Goal: Transaction & Acquisition: Download file/media

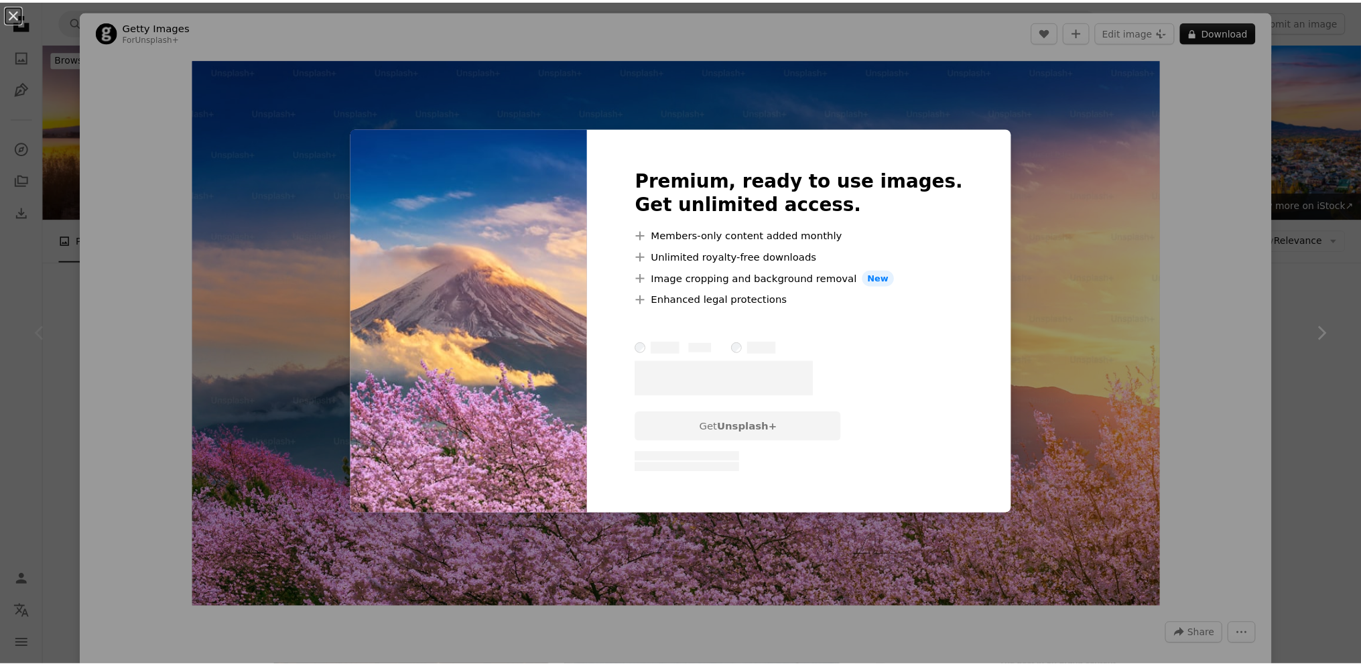
scroll to position [134, 0]
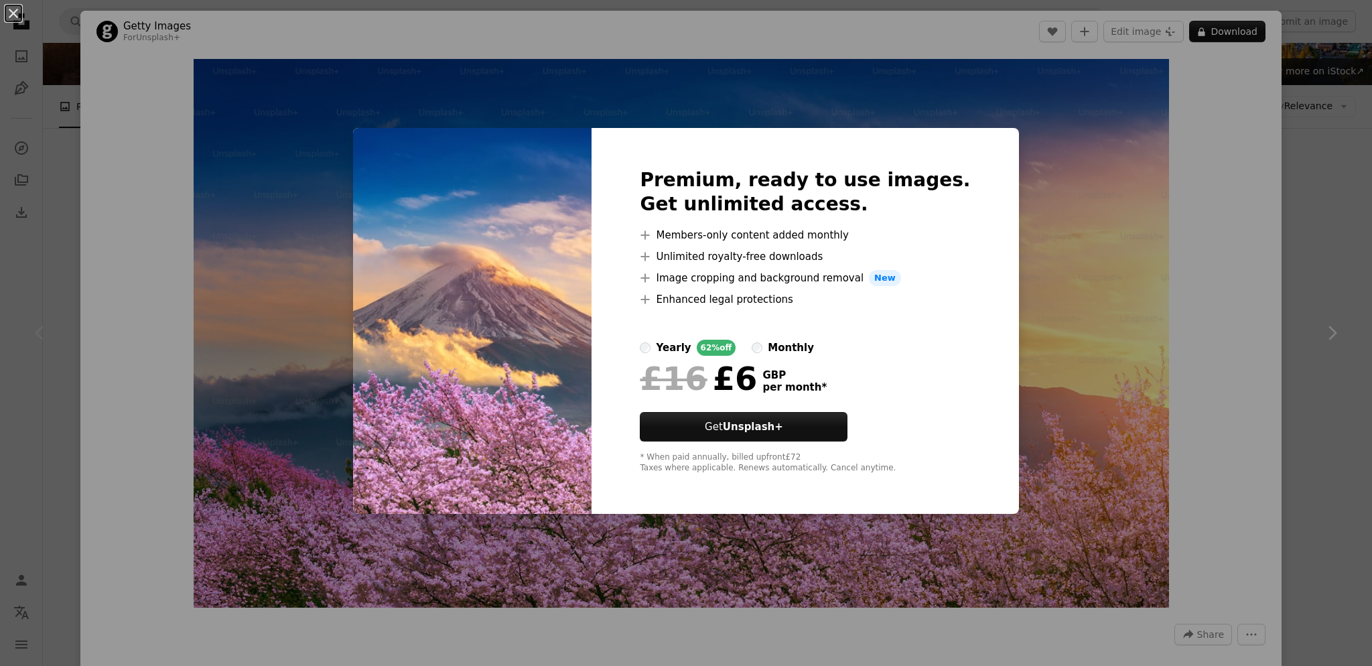
click at [1292, 186] on div "An X shape Premium, ready to use images. Get unlimited access. A plus sign Memb…" at bounding box center [686, 333] width 1372 height 666
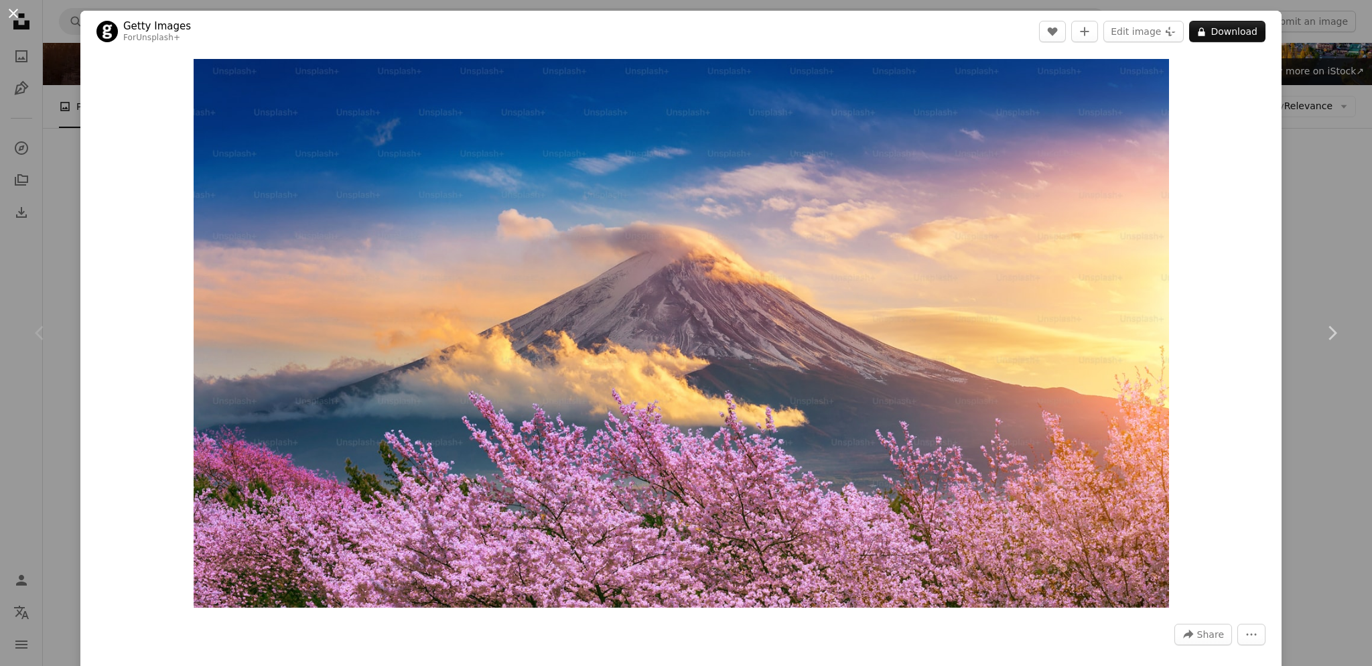
click at [17, 11] on button "An X shape" at bounding box center [13, 13] width 16 height 16
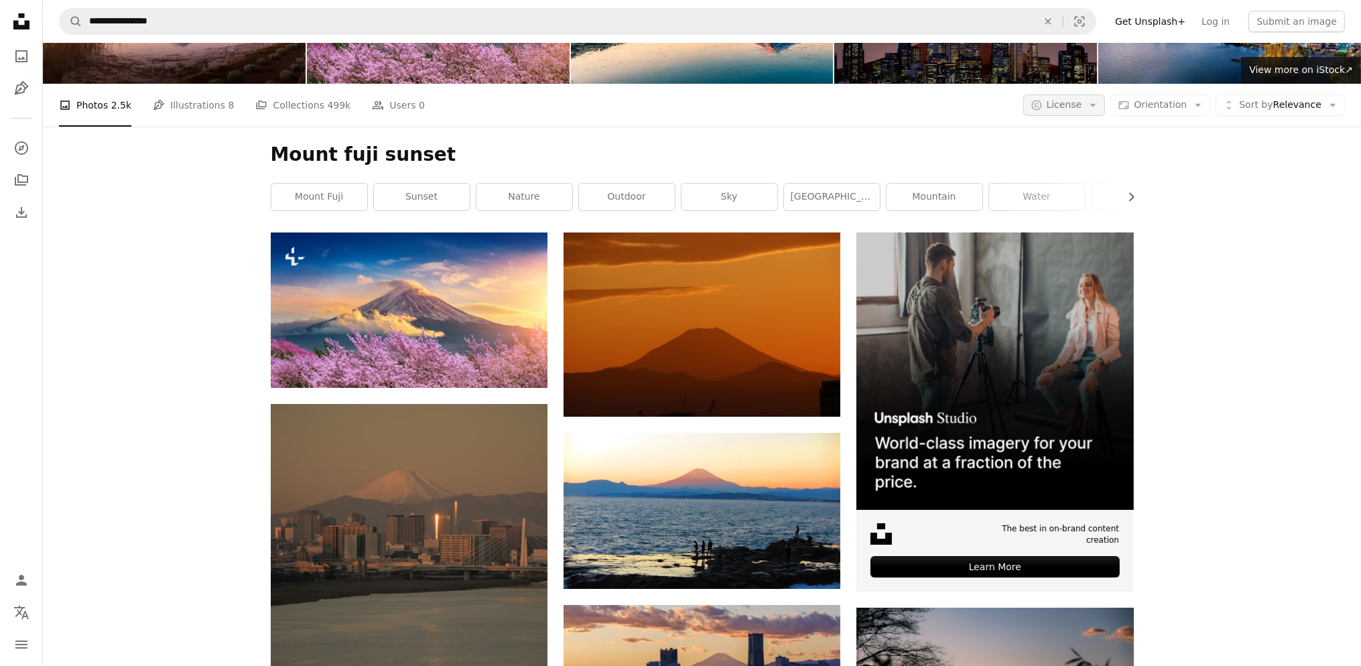
click at [1082, 104] on span "License" at bounding box center [1065, 104] width 36 height 11
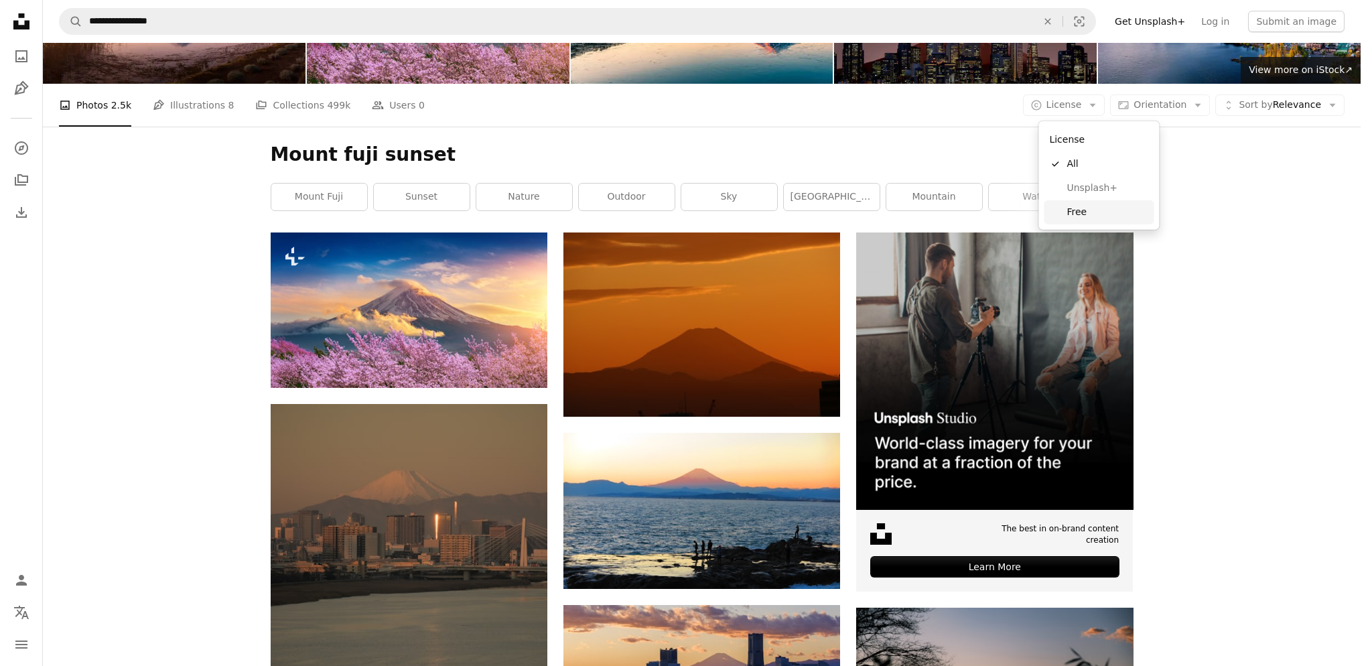
click at [1080, 213] on span "Free" at bounding box center [1108, 212] width 82 height 13
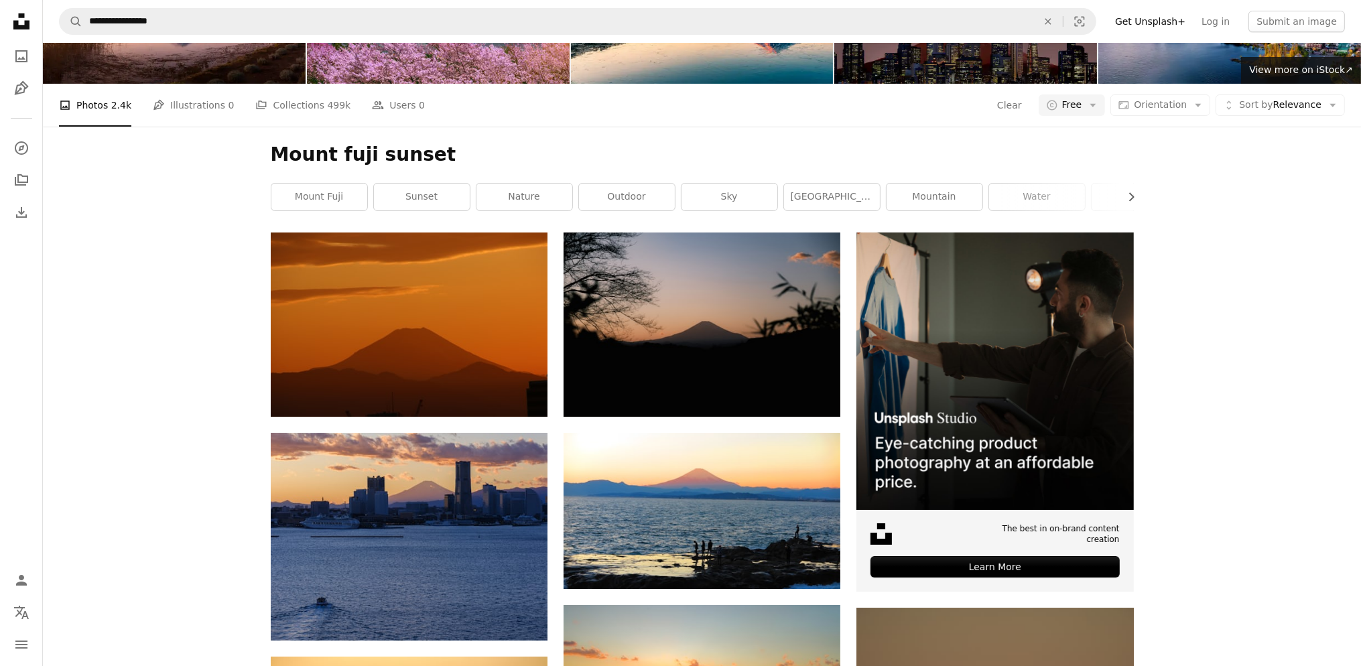
scroll to position [402, 0]
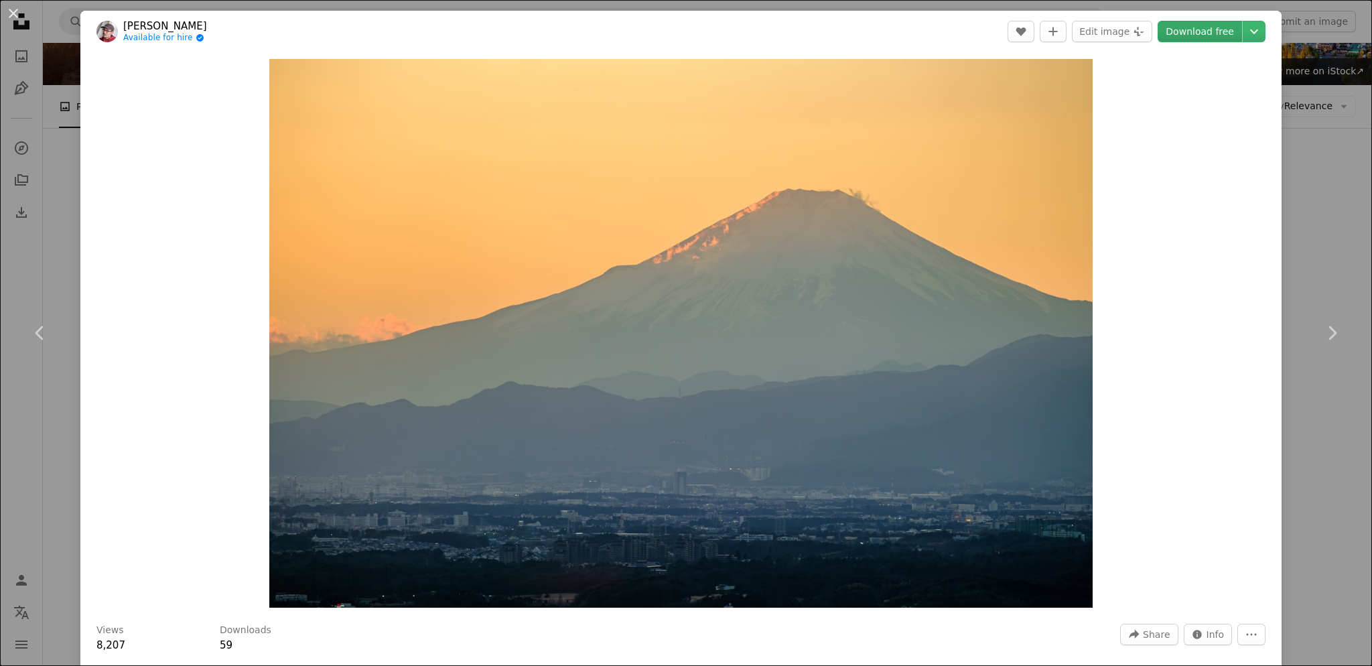
click at [1226, 31] on link "Download free" at bounding box center [1200, 31] width 84 height 21
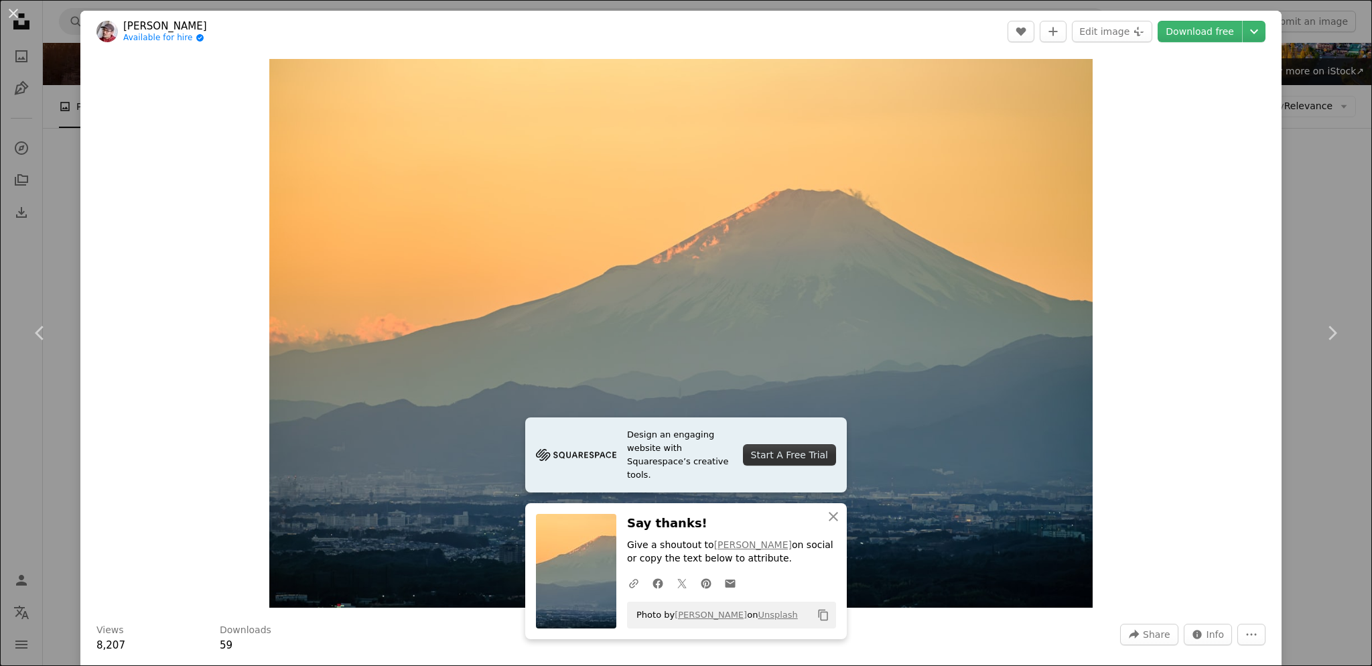
click at [1318, 138] on div "An X shape Chevron left Chevron right Design an engaging website with Squarespa…" at bounding box center [686, 333] width 1372 height 666
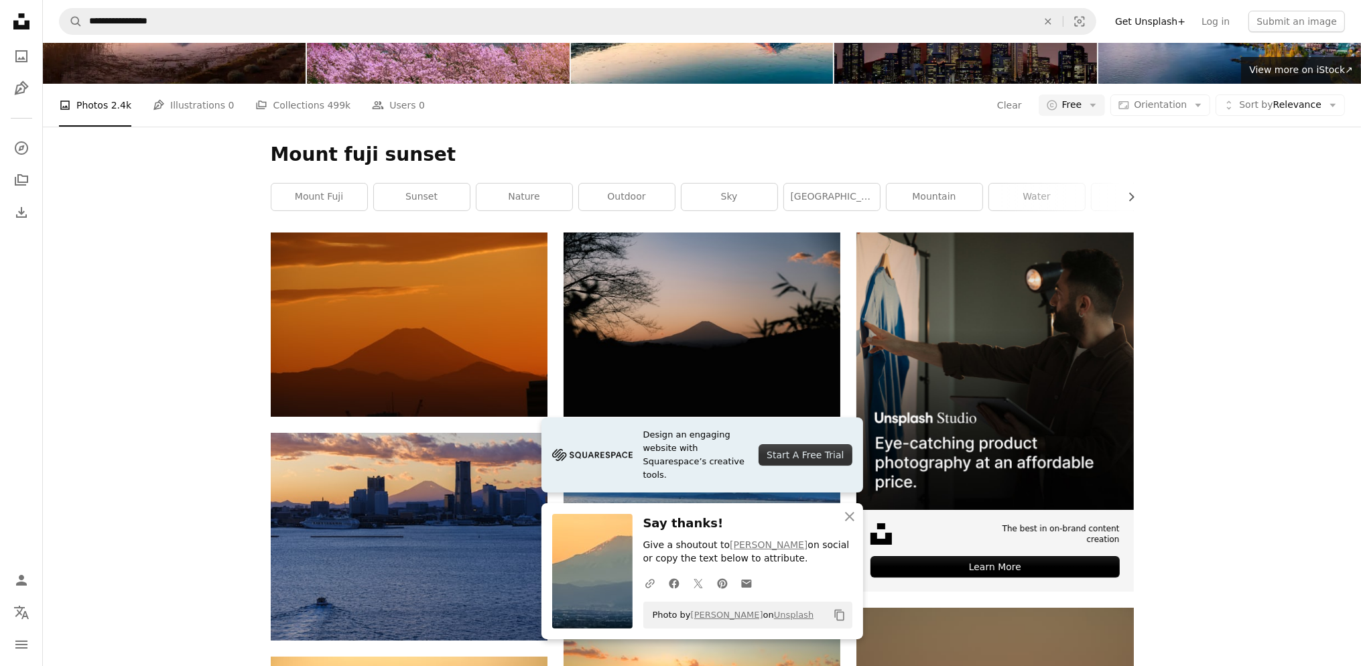
scroll to position [1273, 0]
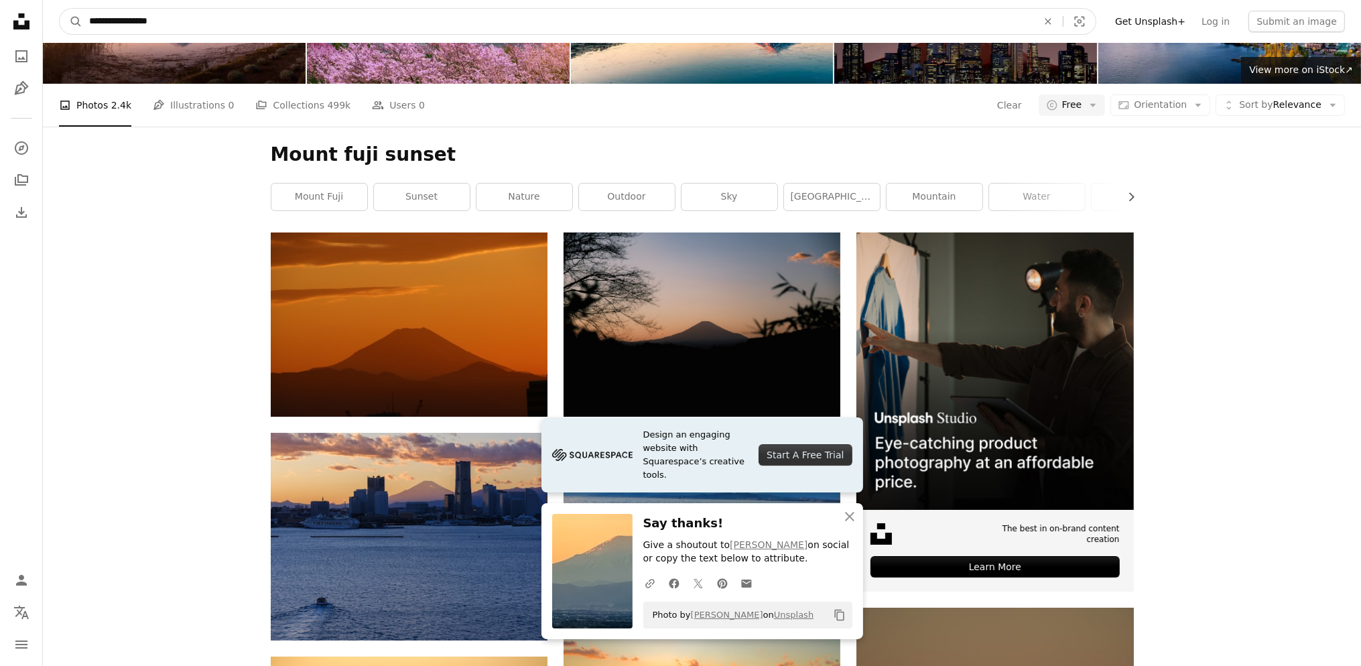
drag, startPoint x: 176, startPoint y: 21, endPoint x: 135, endPoint y: 23, distance: 41.6
click at [135, 23] on input "**********" at bounding box center [557, 21] width 951 height 25
type input "**********"
click button "A magnifying glass" at bounding box center [71, 21] width 23 height 25
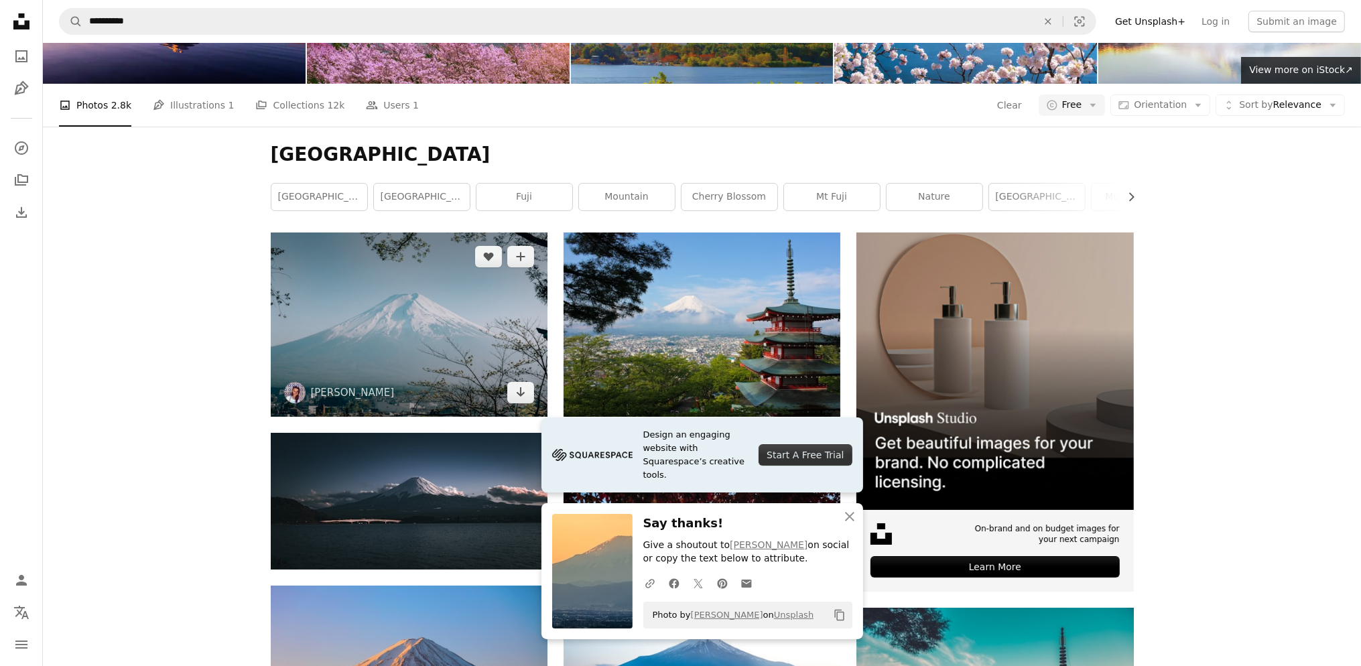
scroll to position [268, 0]
click at [438, 233] on img at bounding box center [409, 325] width 277 height 184
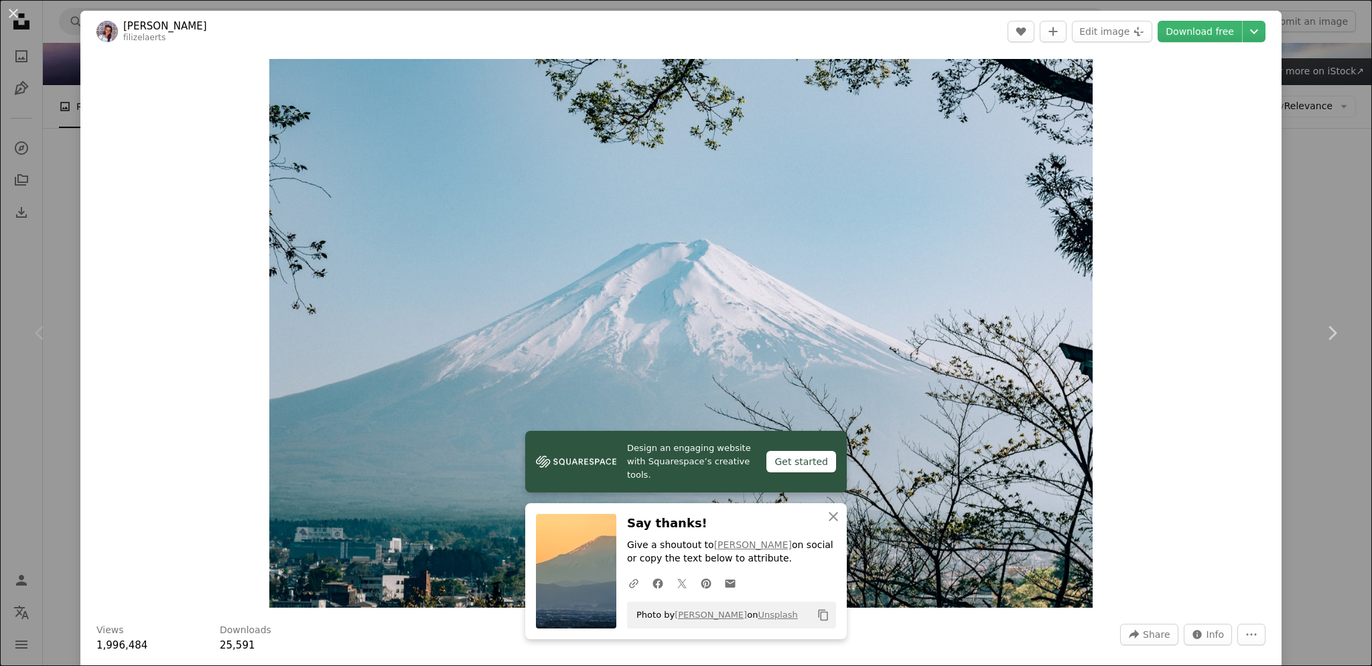
click at [1324, 155] on div "An X shape Chevron left Chevron right Design an engaging website with Squarespa…" at bounding box center [686, 333] width 1372 height 666
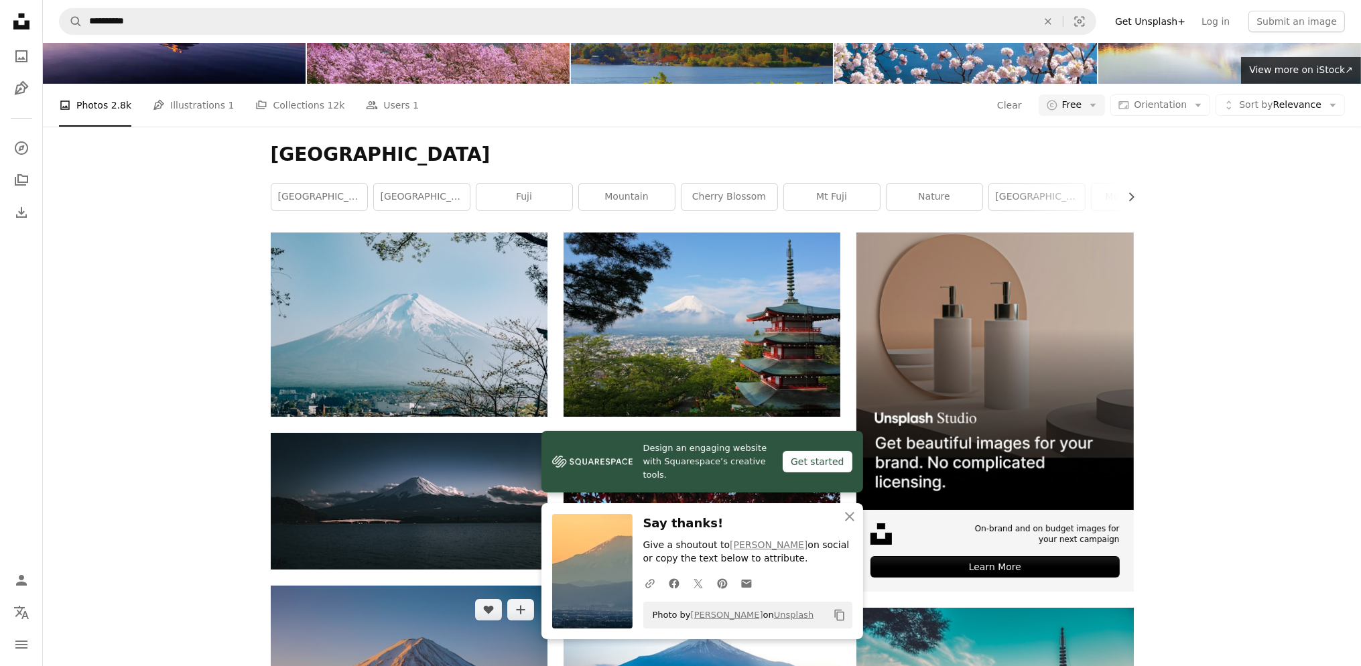
scroll to position [268, 0]
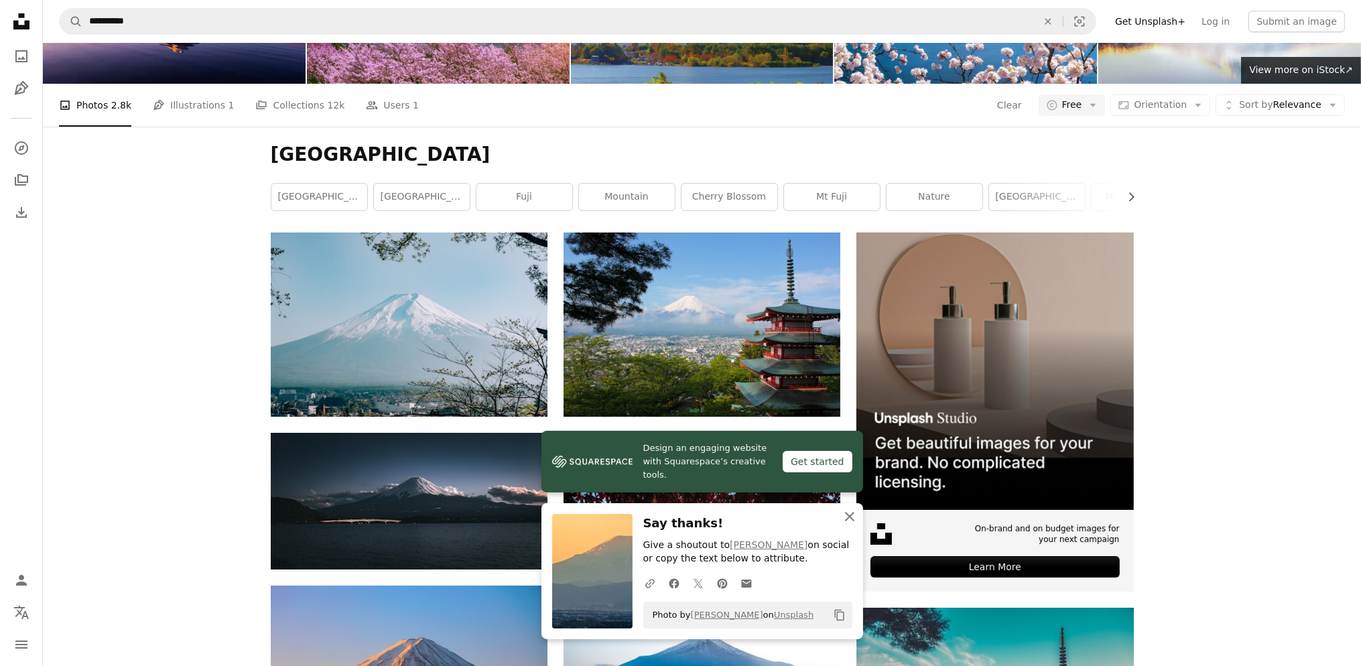
click at [851, 516] on icon "An X shape" at bounding box center [850, 517] width 16 height 16
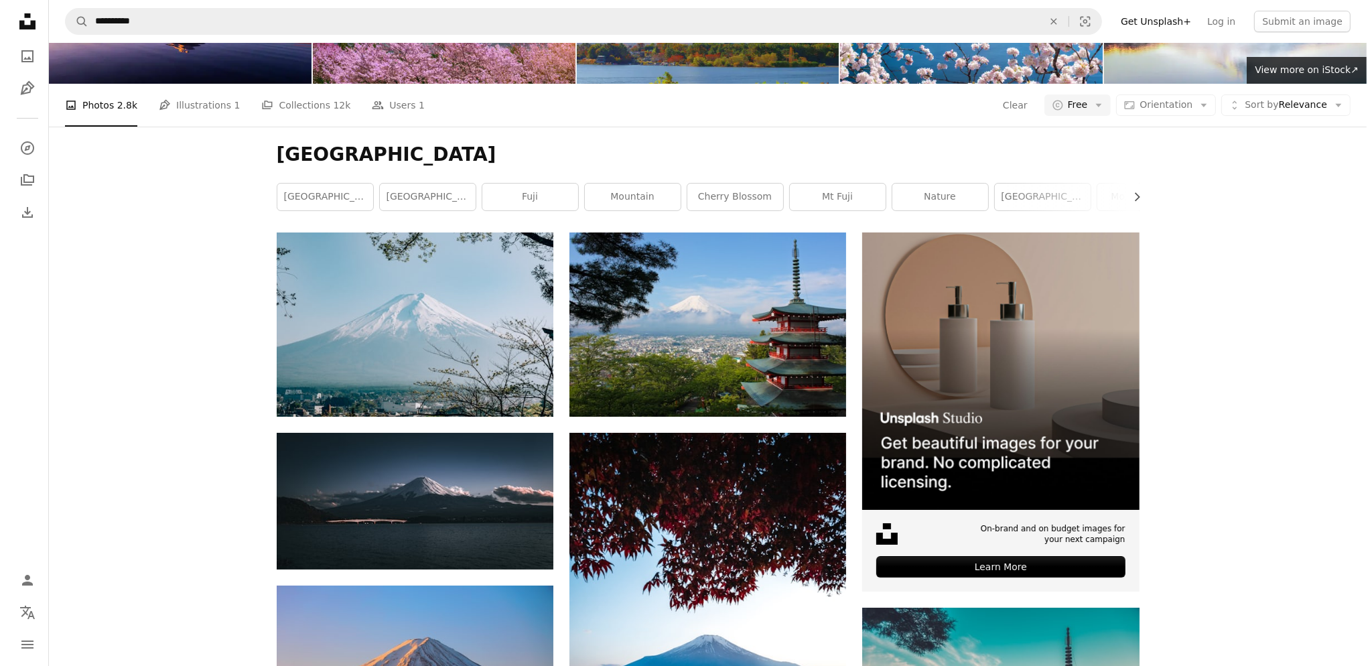
scroll to position [1407, 0]
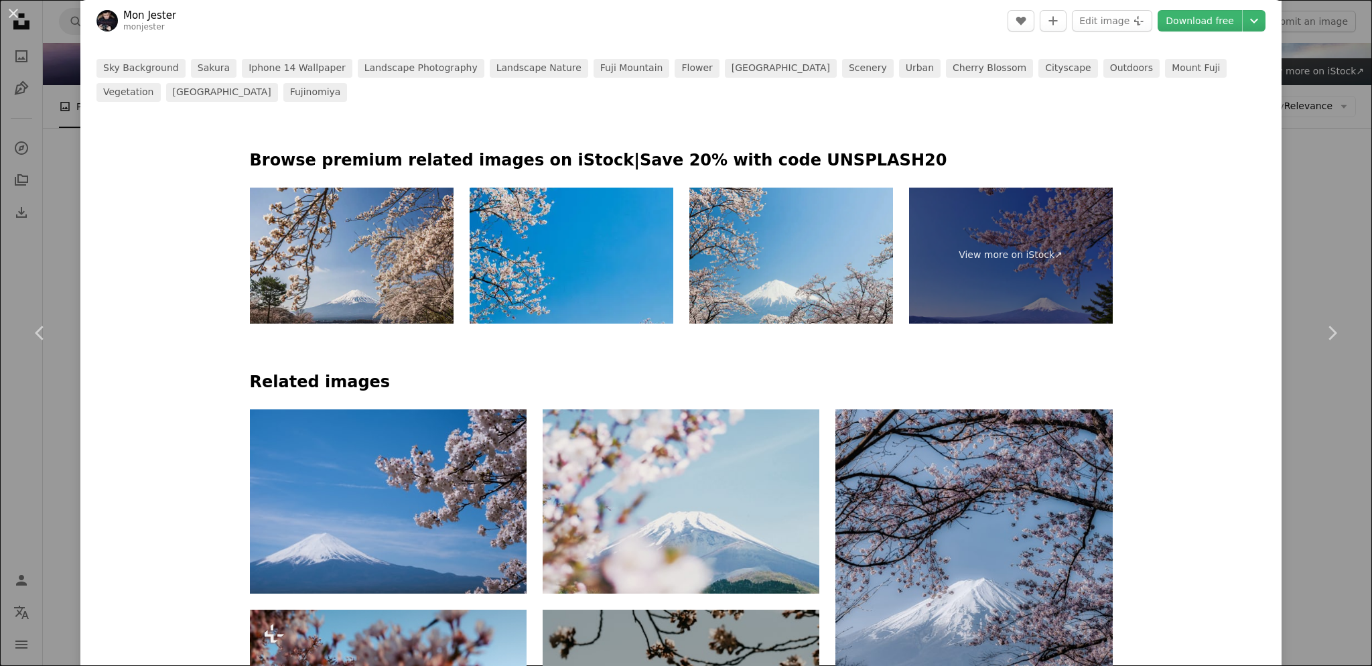
scroll to position [737, 0]
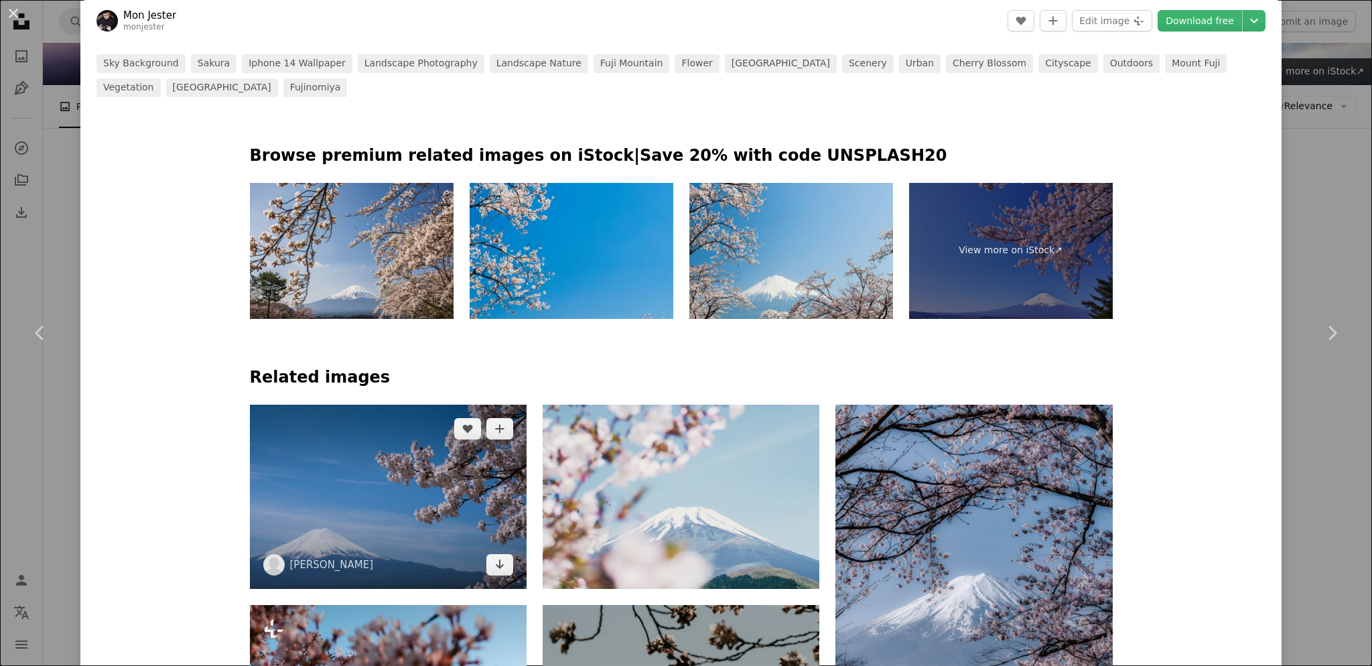
click at [385, 405] on img at bounding box center [388, 497] width 277 height 184
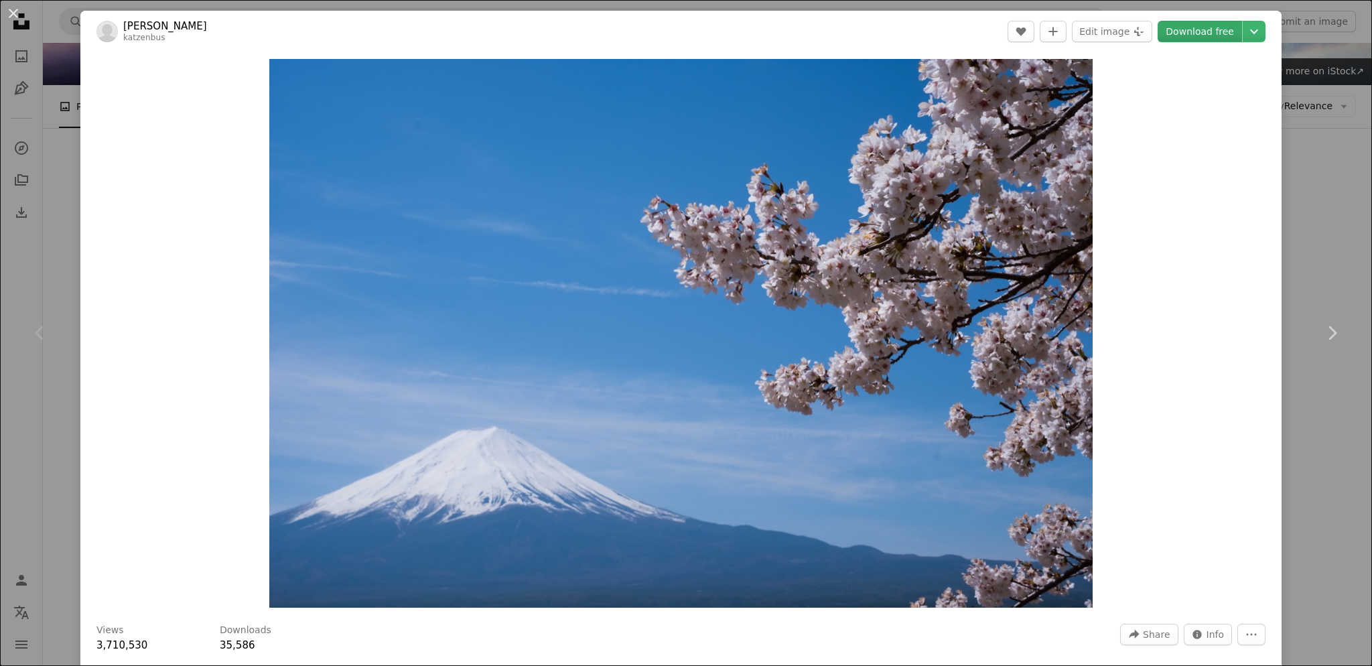
click at [1205, 36] on link "Download free" at bounding box center [1200, 31] width 84 height 21
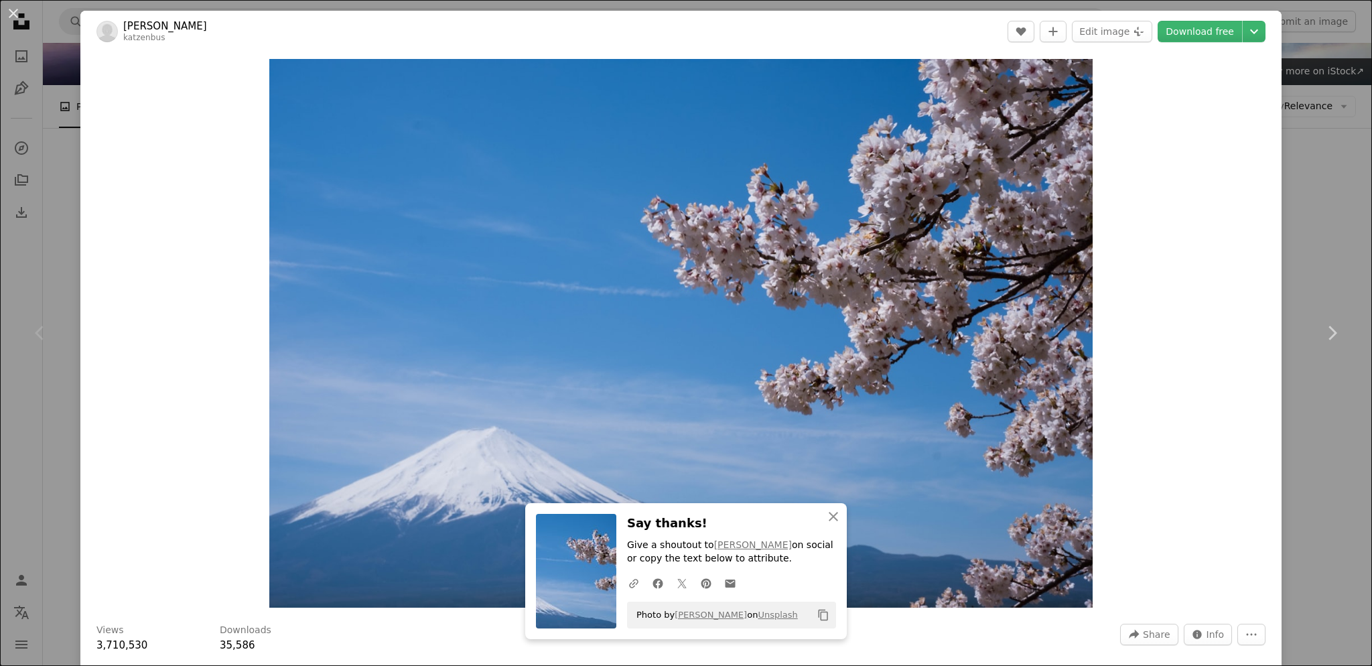
click at [1317, 115] on div "An X shape Chevron left Chevron right An X shape Close Say thanks! Give a shout…" at bounding box center [686, 333] width 1372 height 666
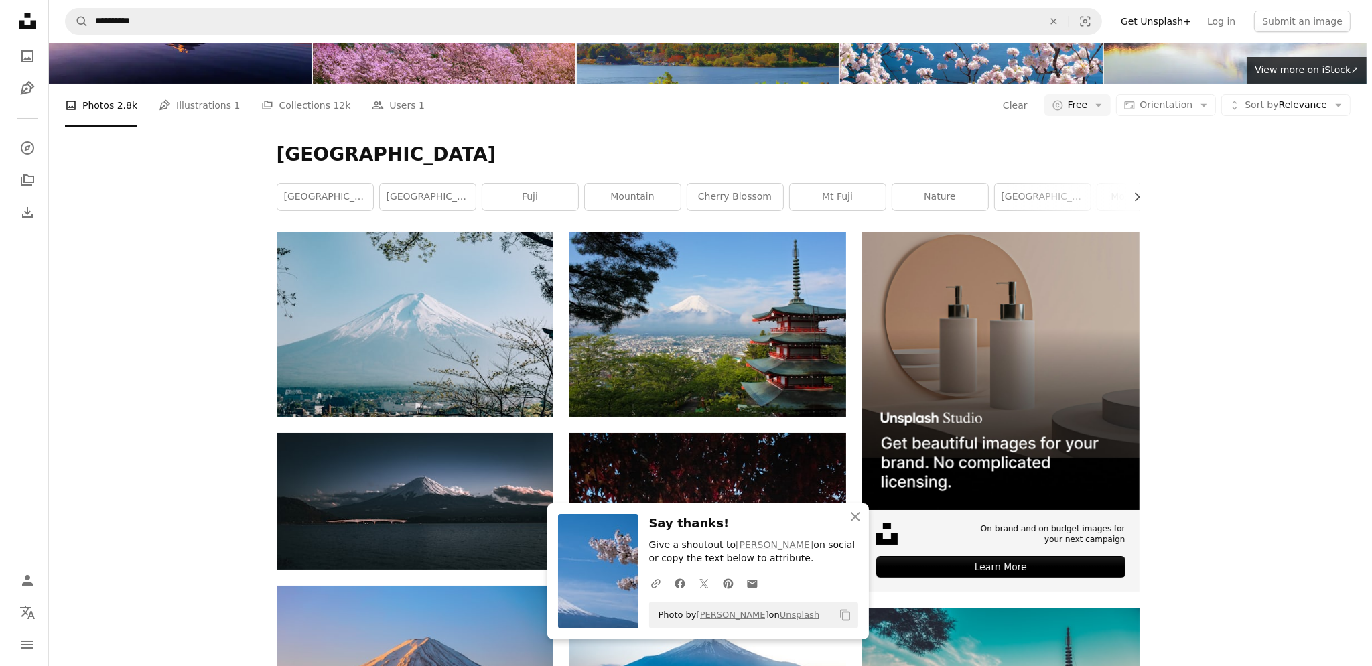
scroll to position [2077, 0]
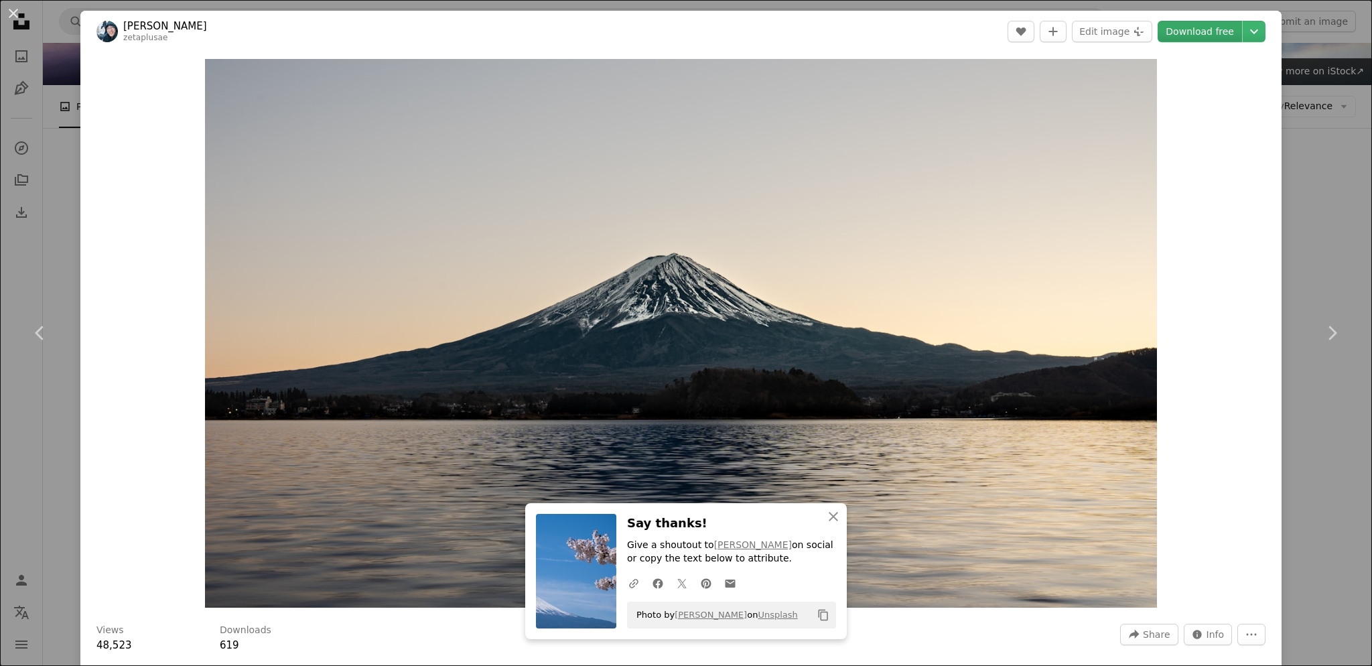
click at [1203, 31] on link "Download free" at bounding box center [1200, 31] width 84 height 21
